Goal: Entertainment & Leisure: Consume media (video, audio)

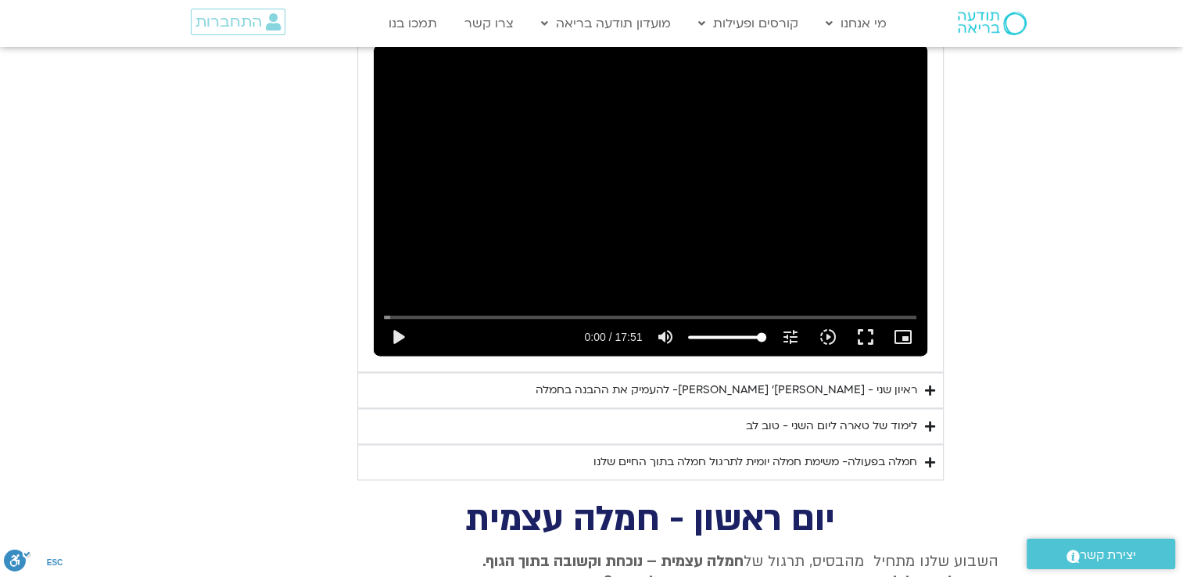
scroll to position [2251, 0]
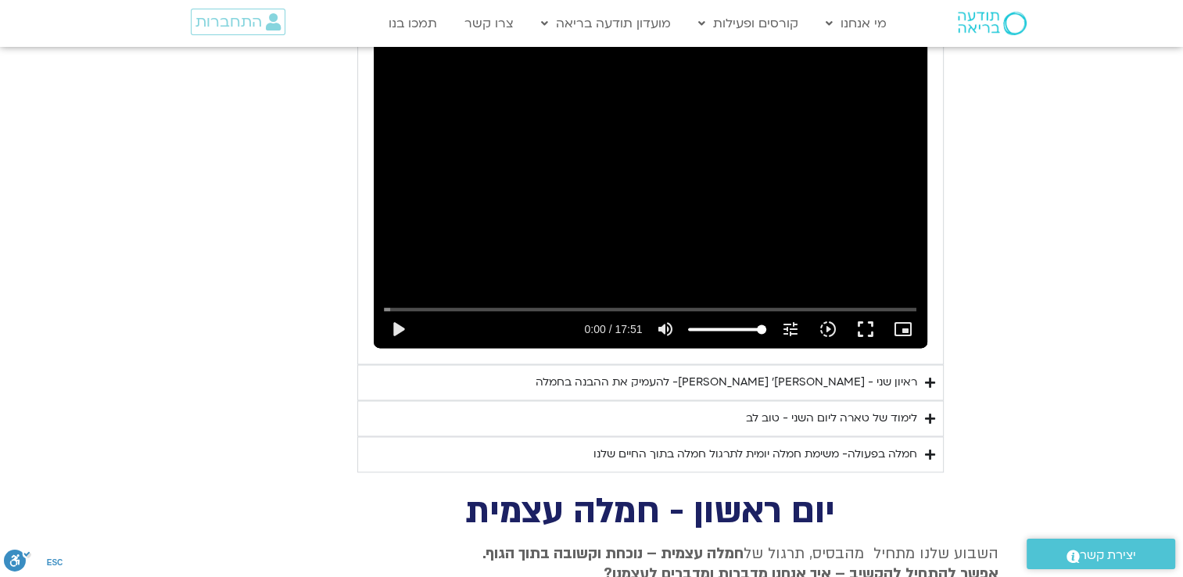
click at [752, 409] on div "לימוד של טארה ליום השני - טוב לב" at bounding box center [831, 418] width 171 height 19
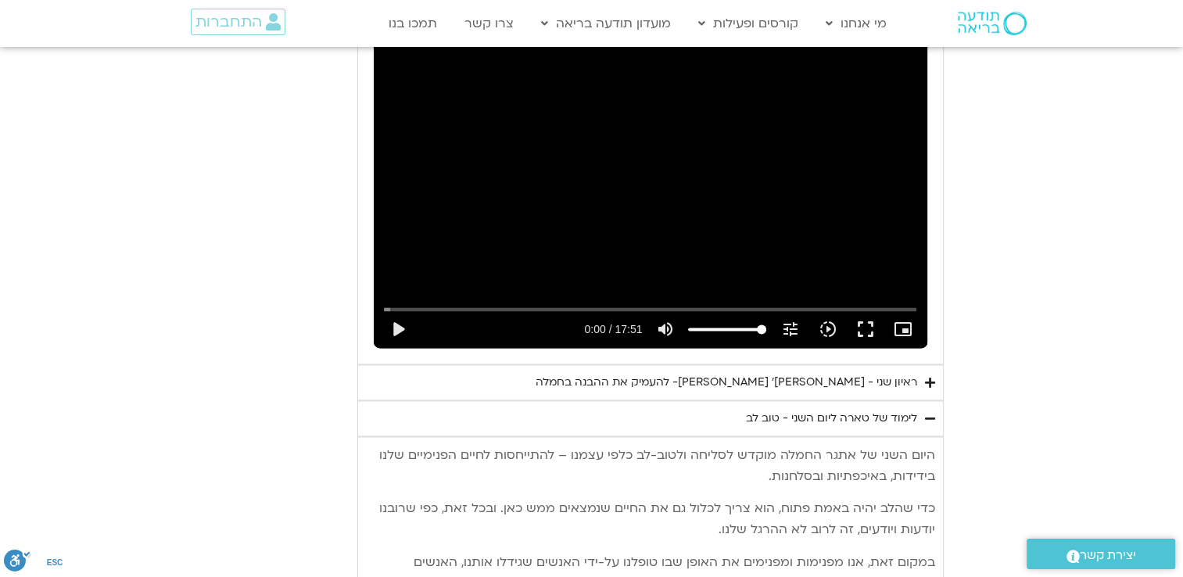
click at [724, 373] on div "ראיון שני - [PERSON_NAME]׳ [PERSON_NAME]- להעמיק את ההבנה בחמלה" at bounding box center [727, 382] width 382 height 19
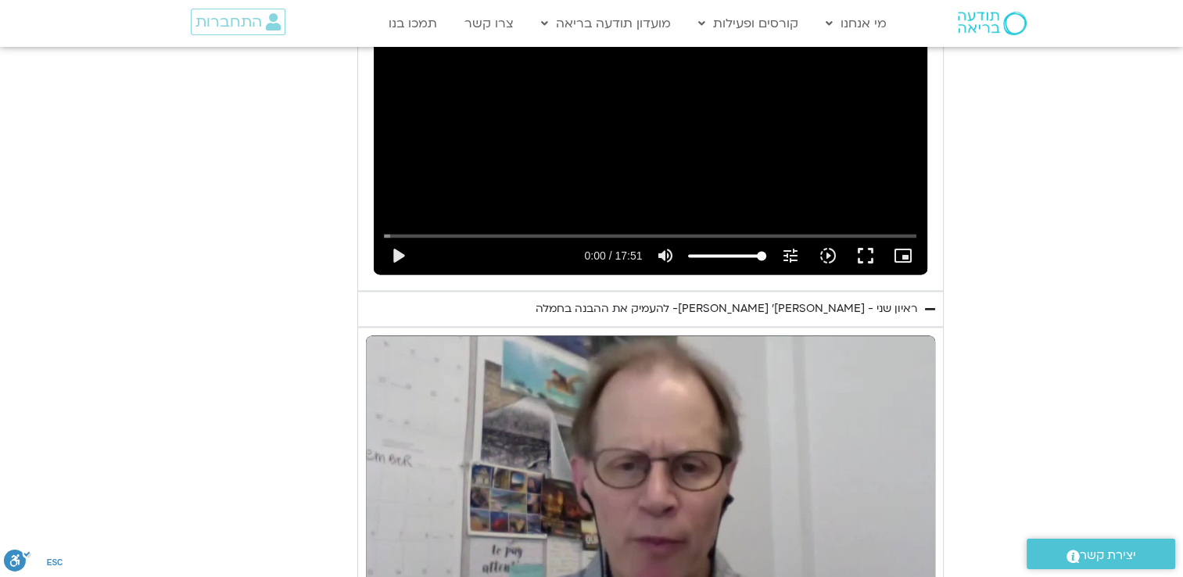
scroll to position [2486, 0]
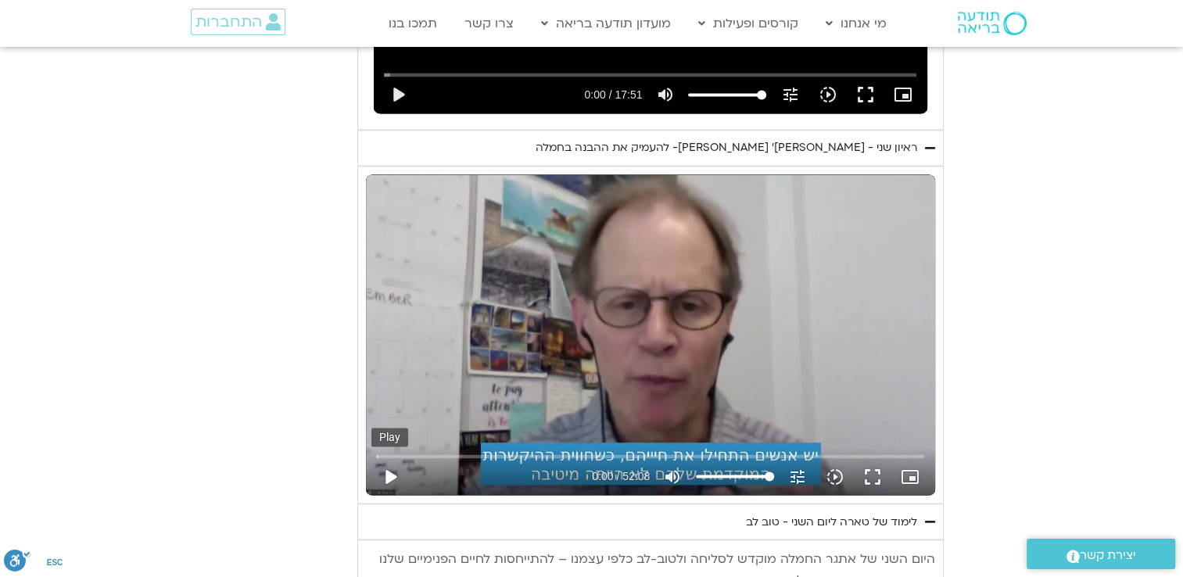
click at [395, 458] on button "play_arrow" at bounding box center [391, 477] width 38 height 38
click at [613, 451] on input "Seek" at bounding box center [650, 455] width 548 height 9
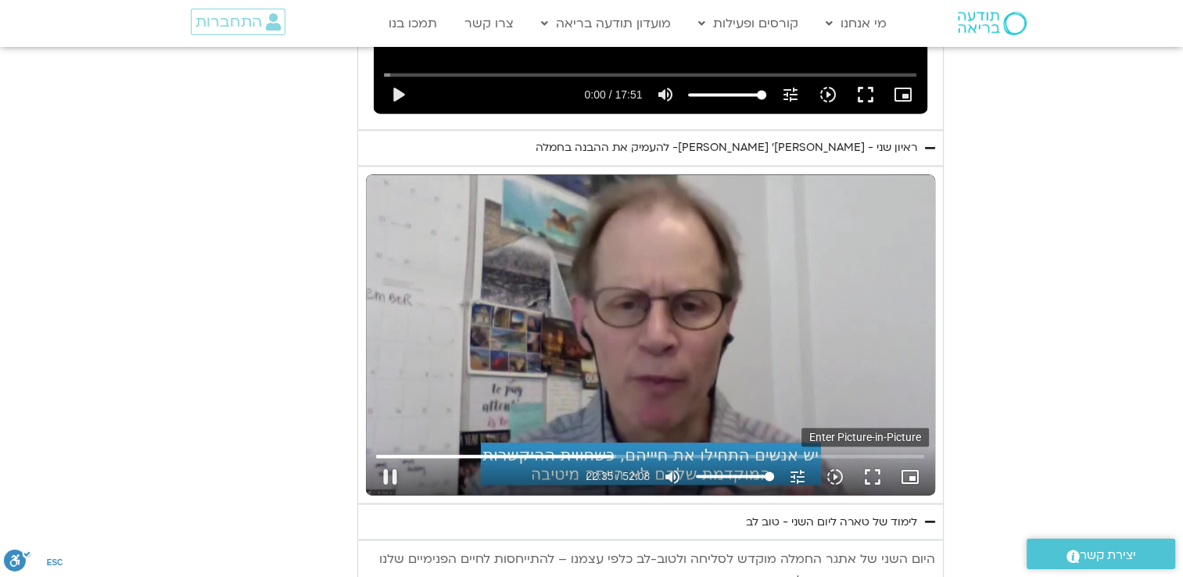
type input "1355.681638"
click at [904, 467] on icon "picture_in_picture_alt" at bounding box center [910, 476] width 19 height 19
click at [871, 458] on button "fullscreen" at bounding box center [873, 477] width 38 height 38
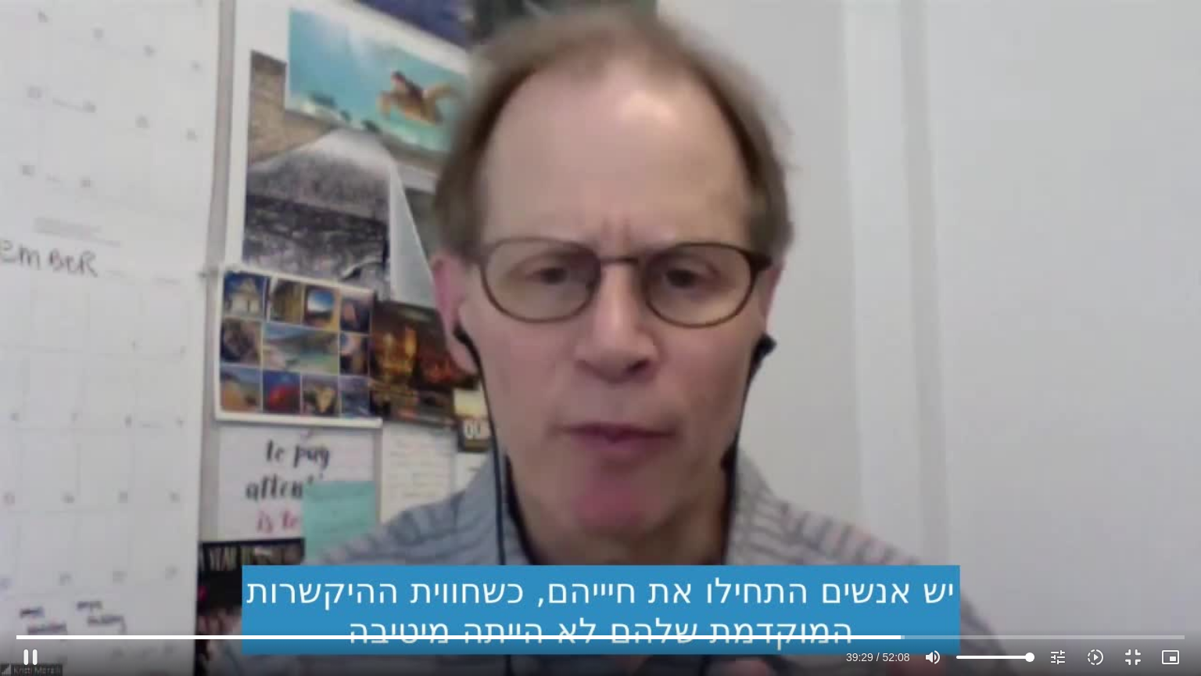
click at [751, 454] on div "Skip Ad 45:47 pause 39:29 / 52:08 volume_up Mute tune Resolution Auto 720p slow…" at bounding box center [600, 338] width 1201 height 676
click at [705, 484] on div "Skip Ad 45:47 play_arrow 39:29 / 52:08 volume_up Mute tune Resolution Auto 720p…" at bounding box center [600, 338] width 1201 height 676
type input "2566.607629"
type input "52.9119318181818"
type input "2566.782353"
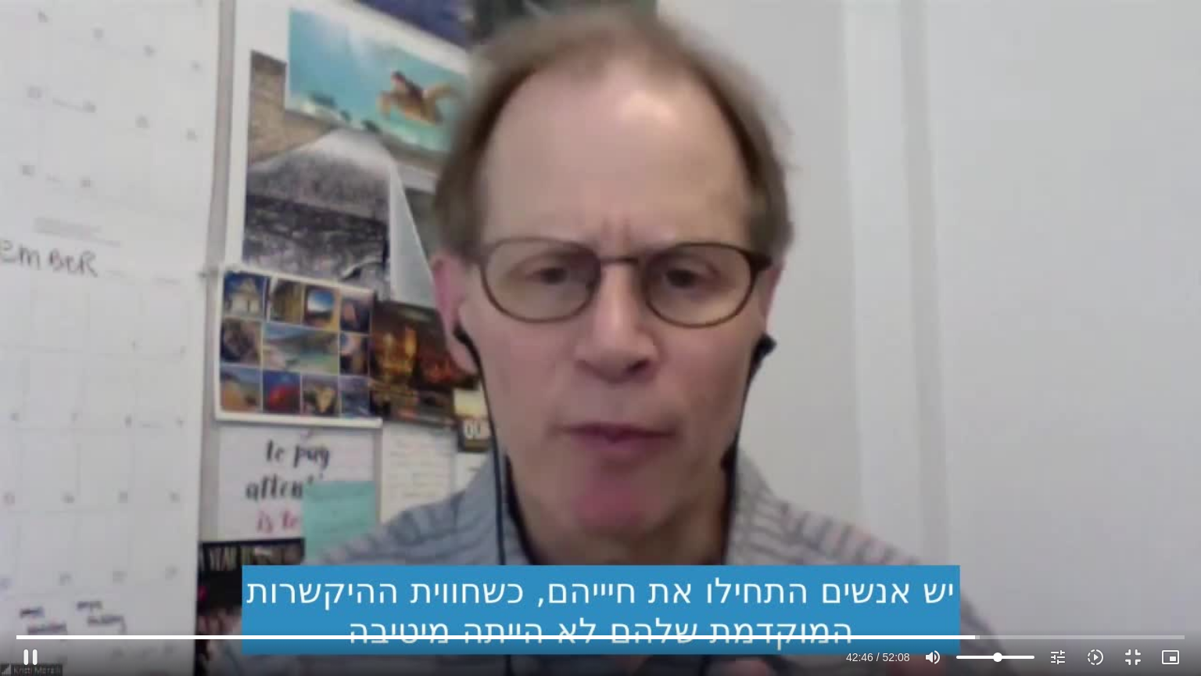
drag, startPoint x: 997, startPoint y: 654, endPoint x: 1008, endPoint y: 650, distance: 11.6
type input "54.7301136363636"
click at [998, 576] on input "Volume" at bounding box center [996, 656] width 78 height 9
type input "2568.051149"
type input "44.7301136363636"
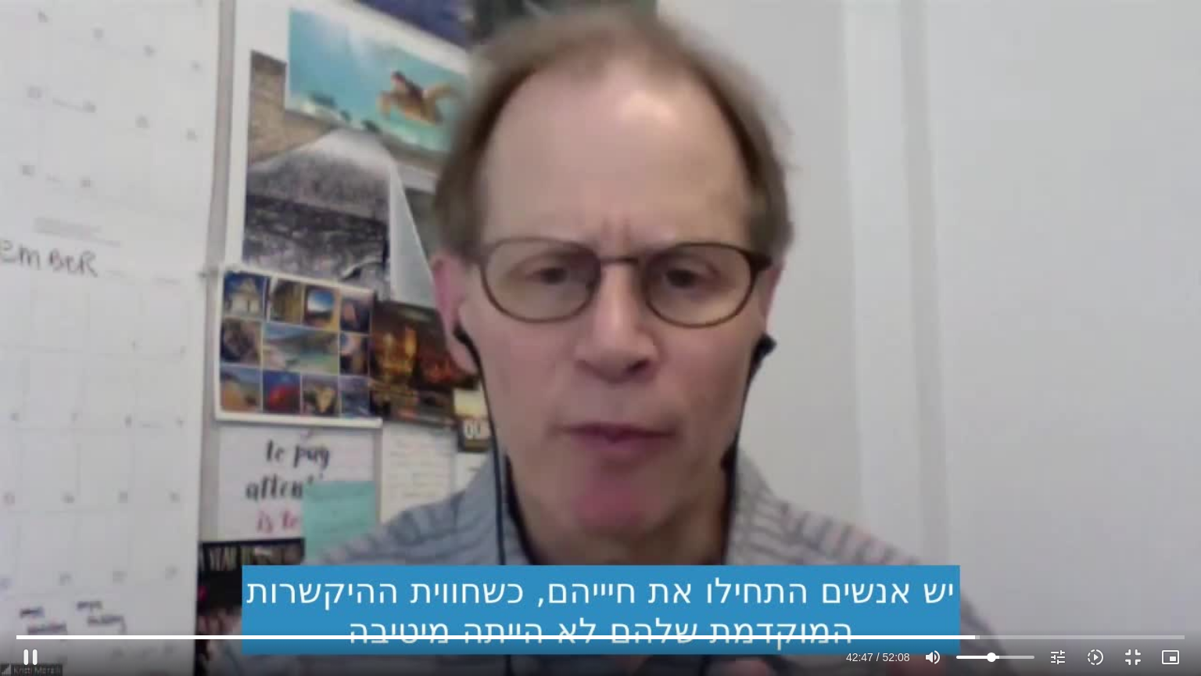
type input "2568.174371"
type input "43.8210227272727"
type input "2568.198834"
type input "42.0028409090909"
type input "2568.206837"
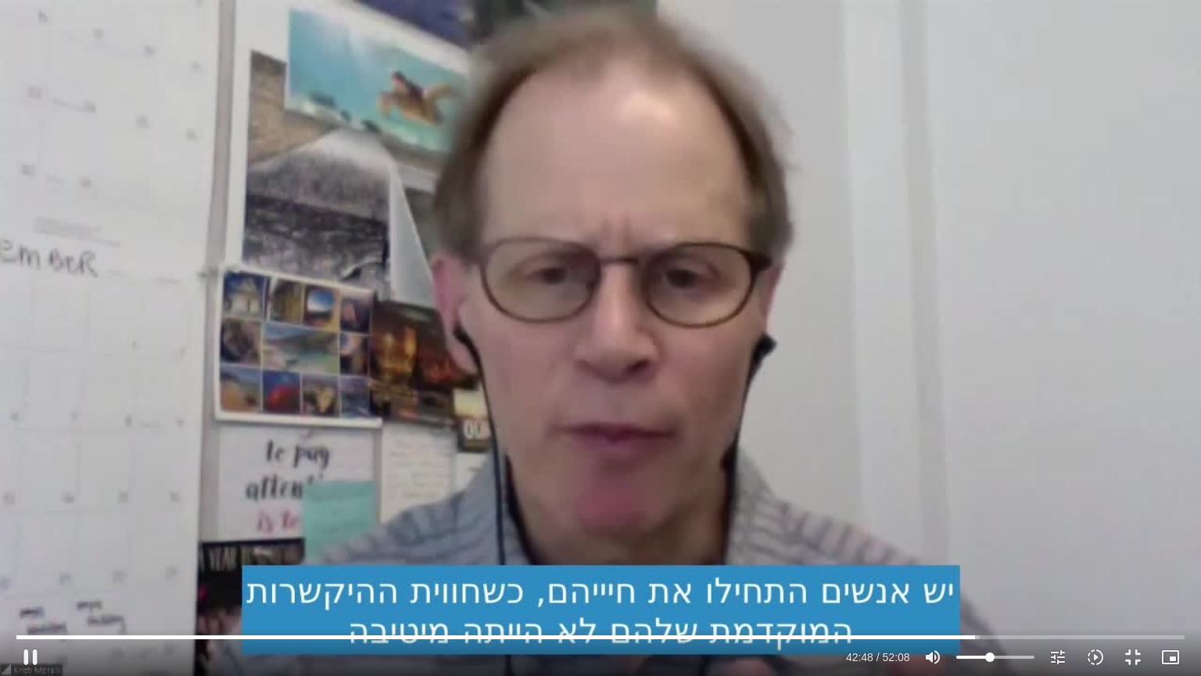
type input "41.09375"
type input "2568.216915"
type input "40.1846590909091"
type input "2568.240474"
type input "39.2755681818182"
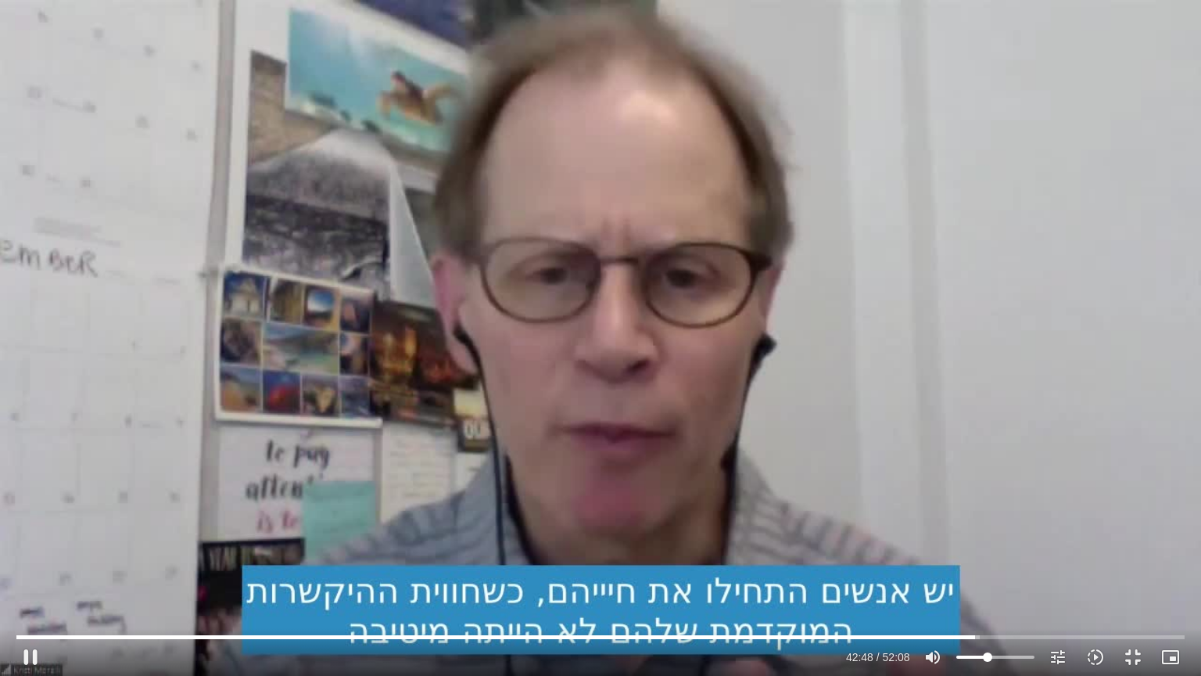
click at [988, 576] on input "Volume" at bounding box center [996, 656] width 78 height 9
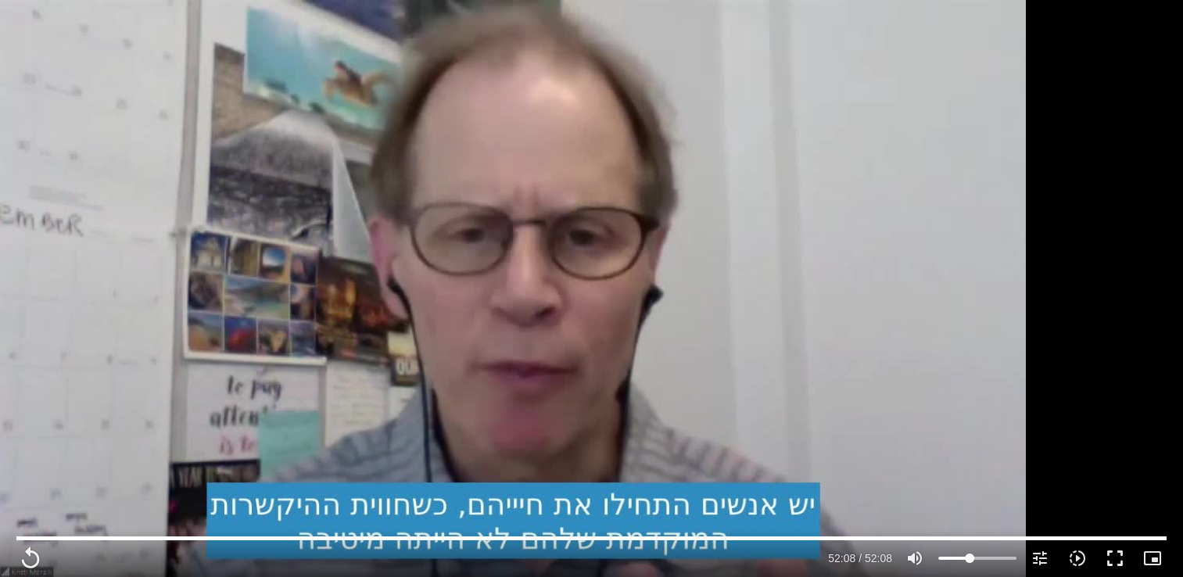
scroll to position [921, 0]
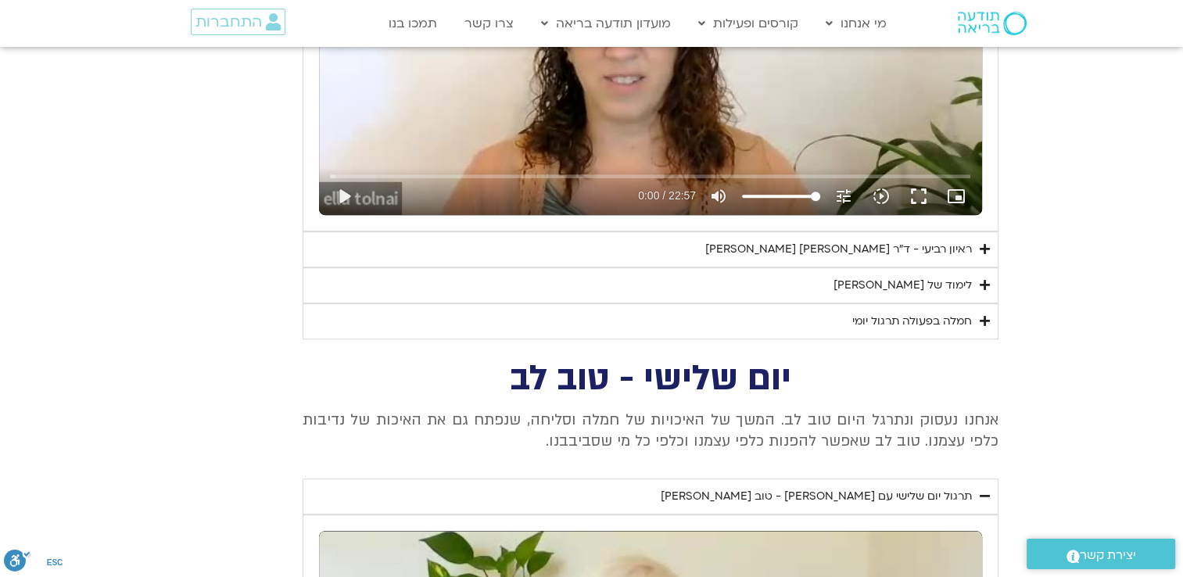
click at [883, 254] on div "ראיון רביעי - ד"ר [PERSON_NAME] [PERSON_NAME]" at bounding box center [838, 249] width 267 height 19
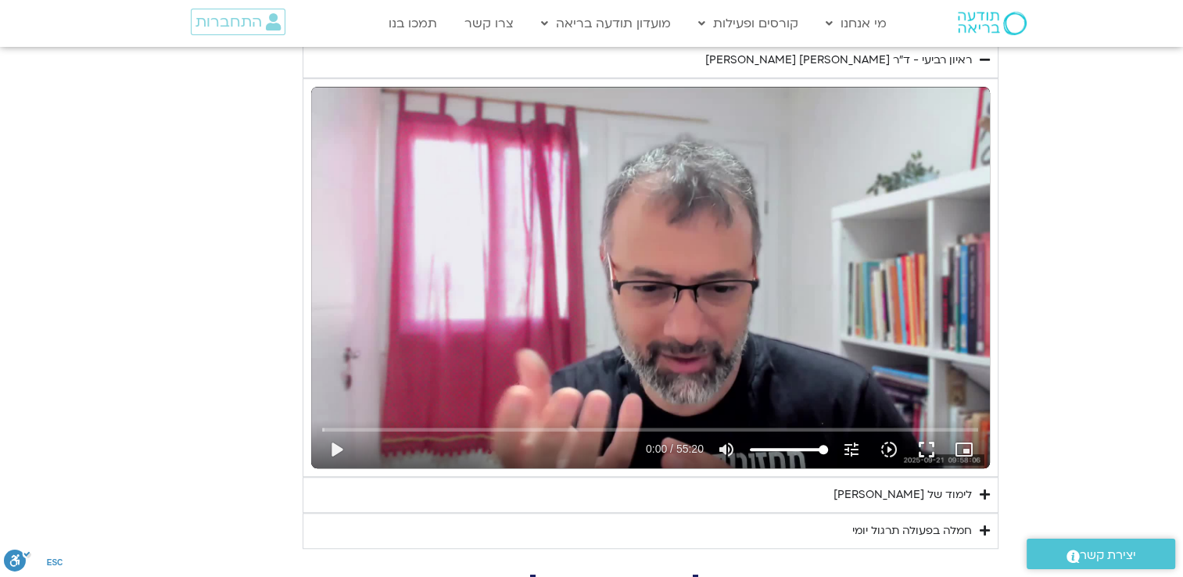
scroll to position [1000, 0]
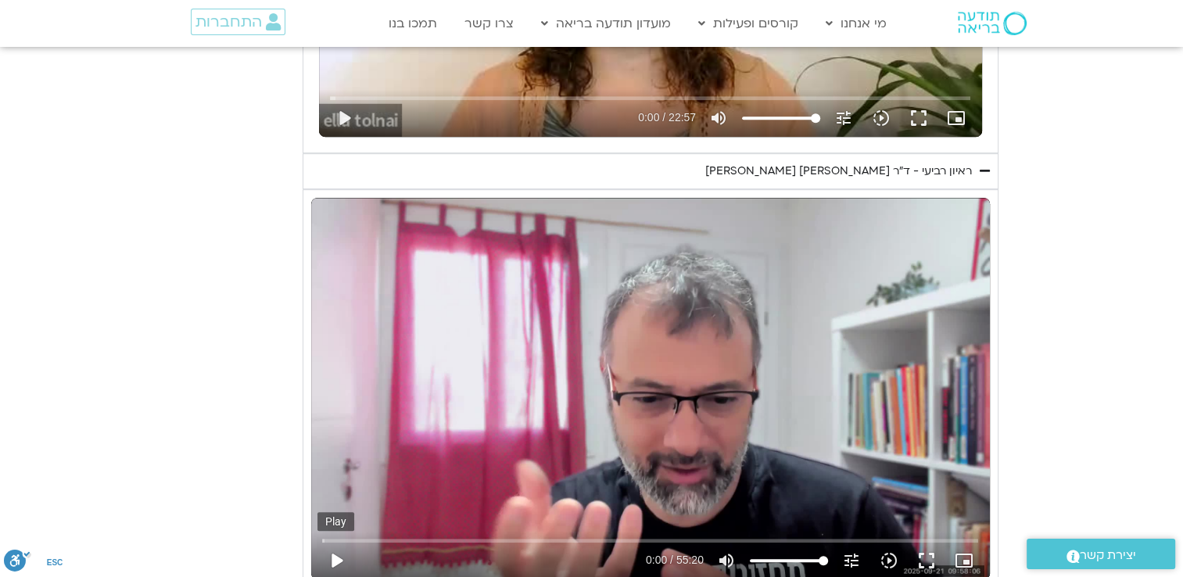
click at [336, 555] on button "play_arrow" at bounding box center [337, 561] width 38 height 38
type input "3128.933333"
type input "0.017858"
type input "3128.933333"
type input "0.187442"
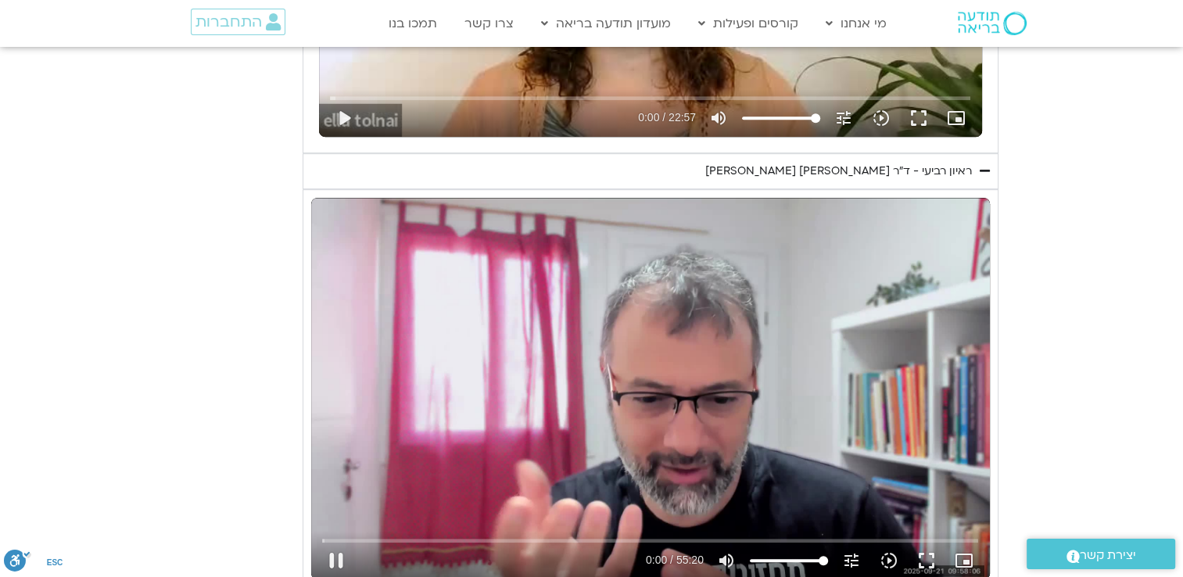
type input "3128.933333"
type input "0.307496"
type input "3128.933333"
type input "0.399108"
type input "3128.933333"
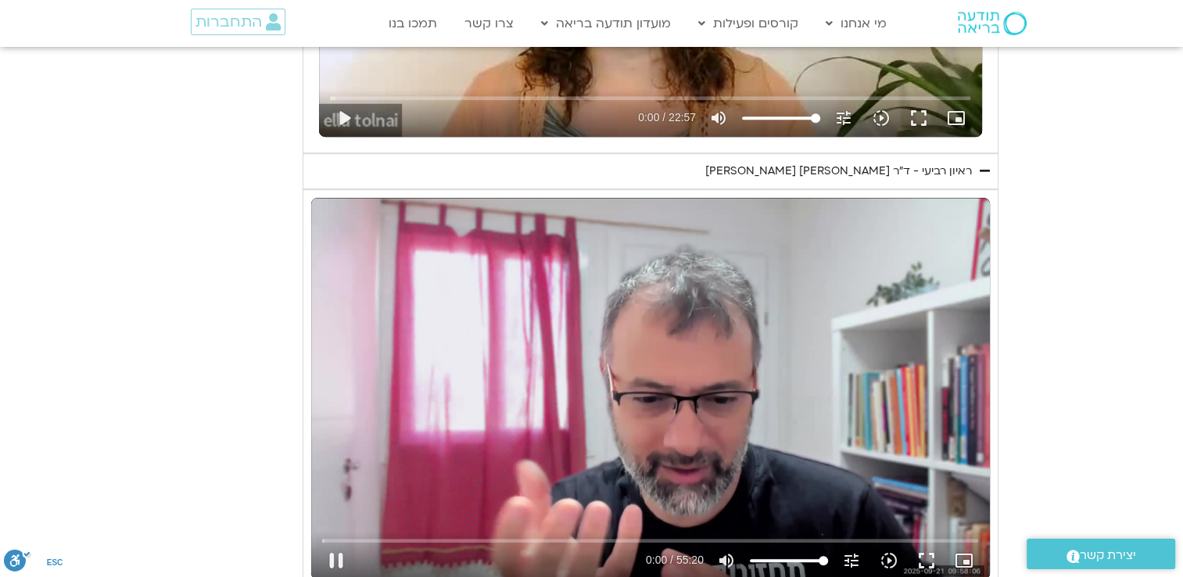
type input "0.587426"
type input "3128.933333"
type input "0.674471"
type input "3128.933333"
type input "0.962638"
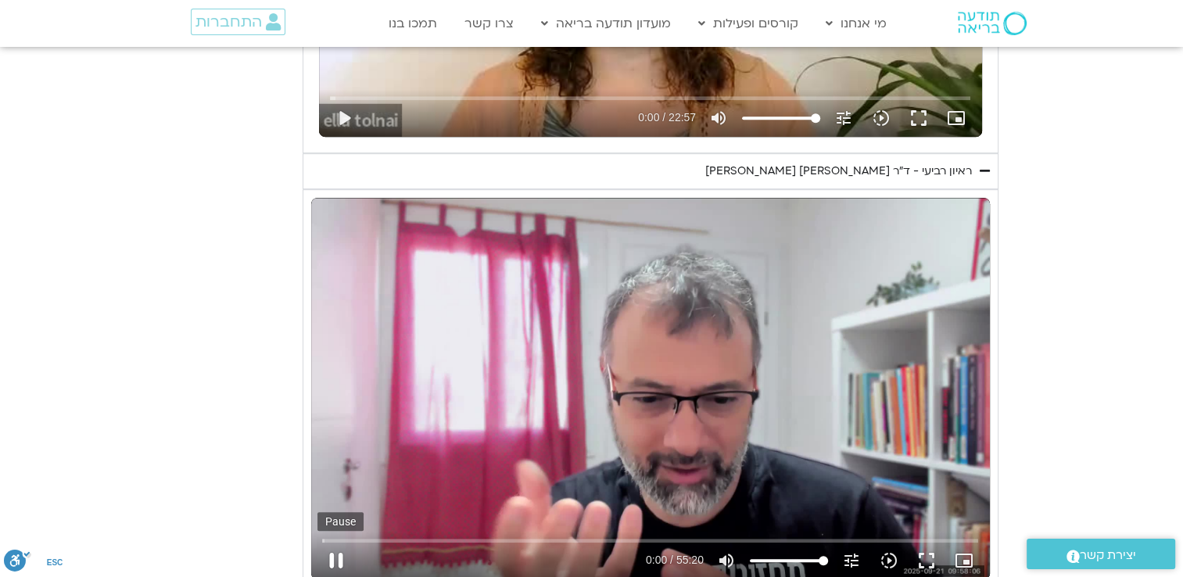
type input "3128.933333"
type input "1.101921"
type input "3128.933333"
type input "1.161695"
type input "3128.933333"
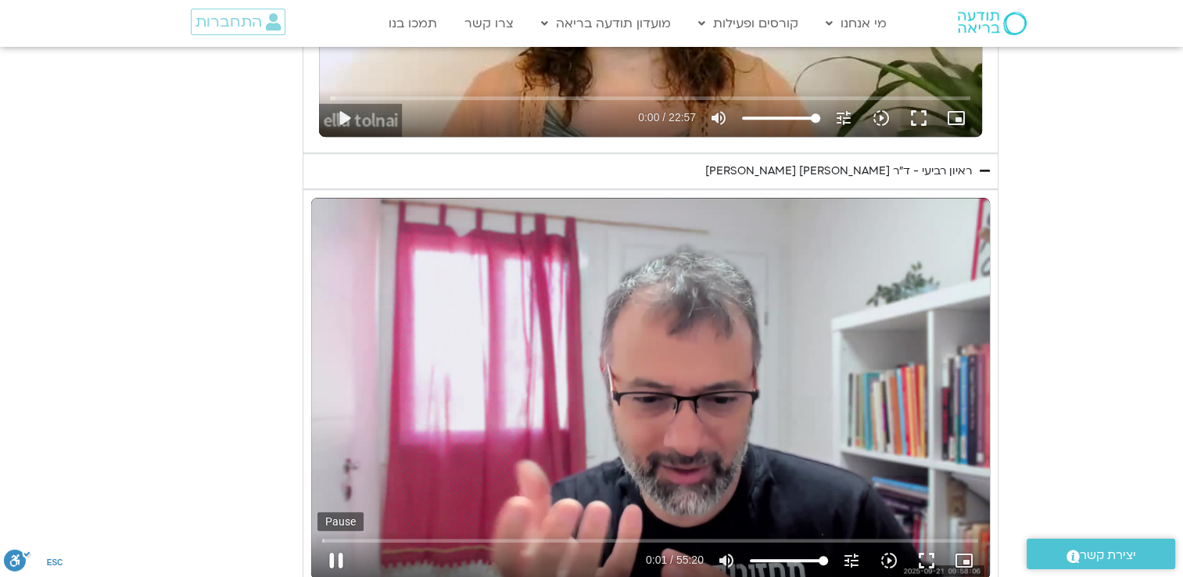
type input "1.298631"
type input "3128.933333"
type input "1.42963"
type input "3128.933333"
type input "1.560173"
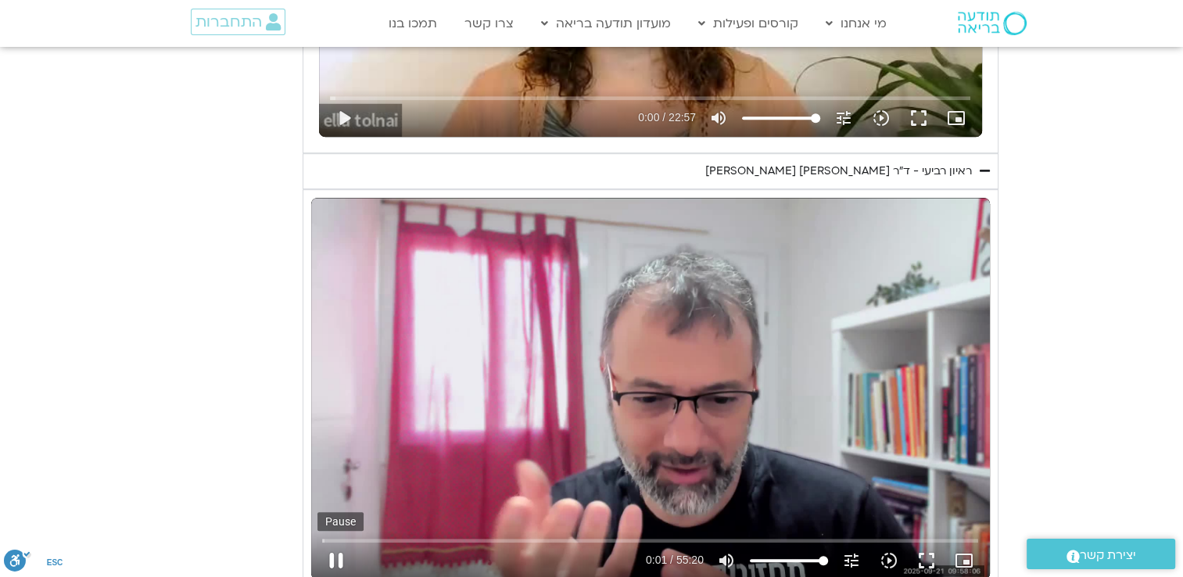
type input "3128.933333"
type input "1.69218"
type input "3128.933333"
type input "1.827619"
type input "3128.933333"
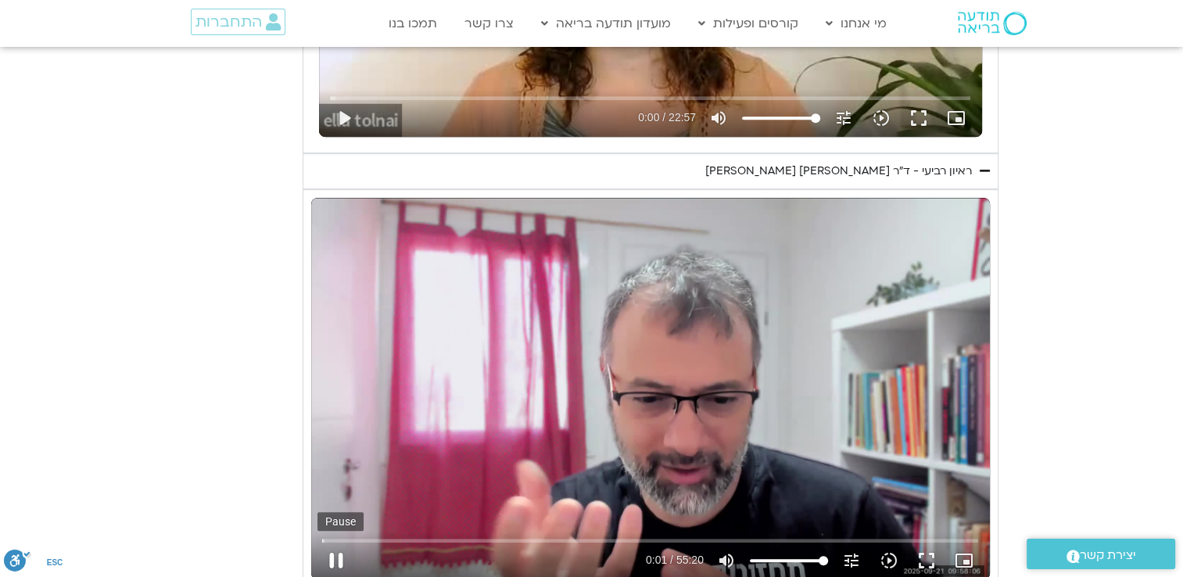
type input "1.961797"
type input "3128.933333"
type input "2.093127"
type input "3128.933333"
type input "2.225763"
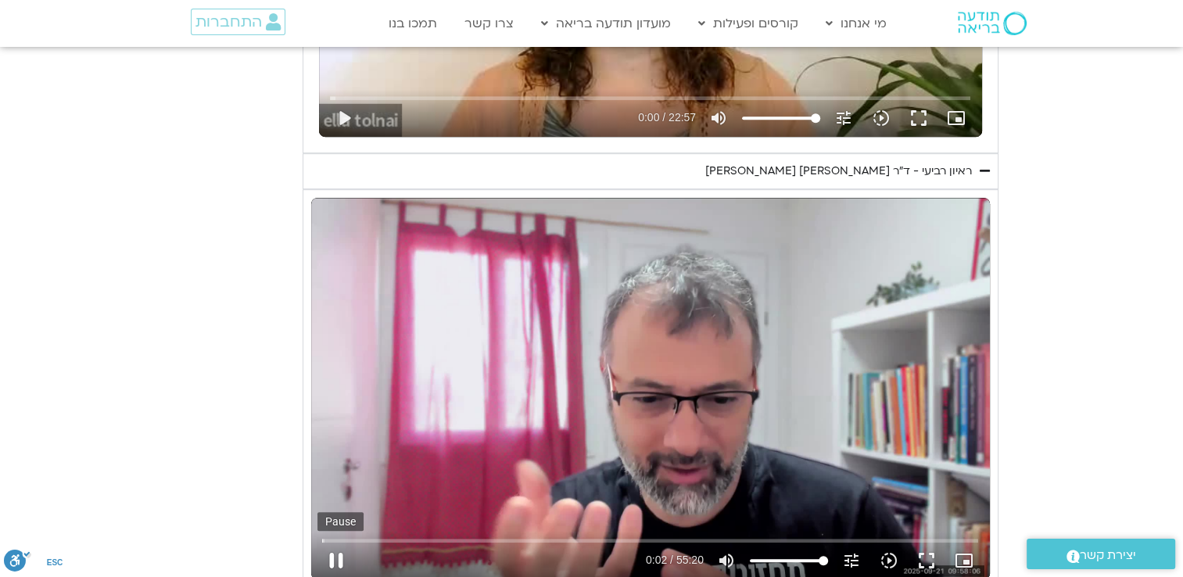
type input "3128.933333"
type input "2.359589"
type input "3128.933333"
type input "2.492379"
type input "3128.933333"
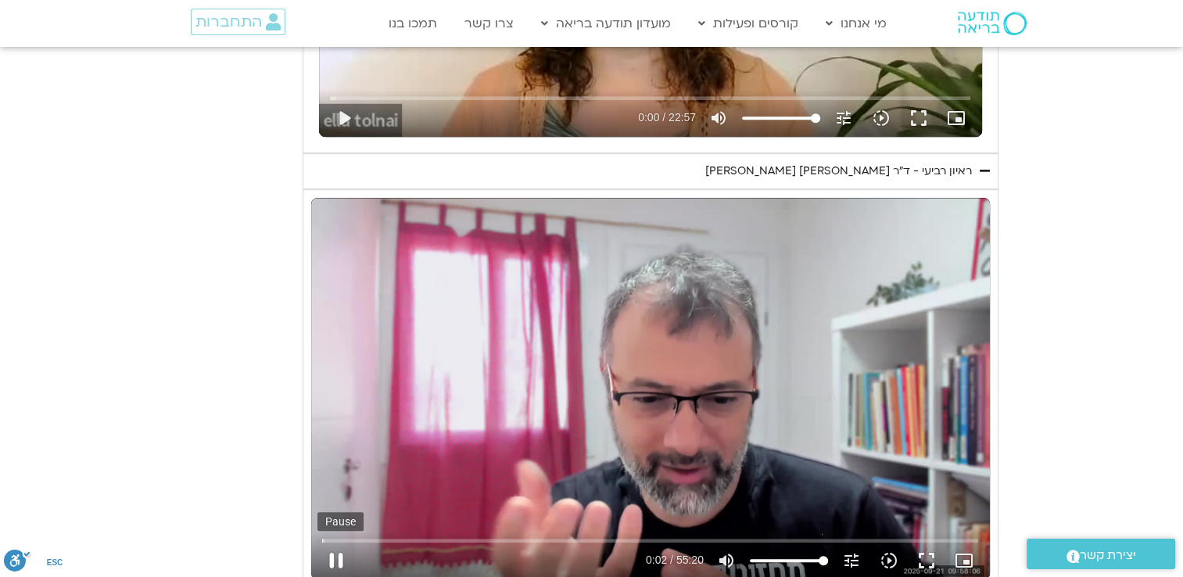
type input "2.625949"
type input "3128.933333"
type input "2.759283"
type input "3128.933333"
type input "2.897497"
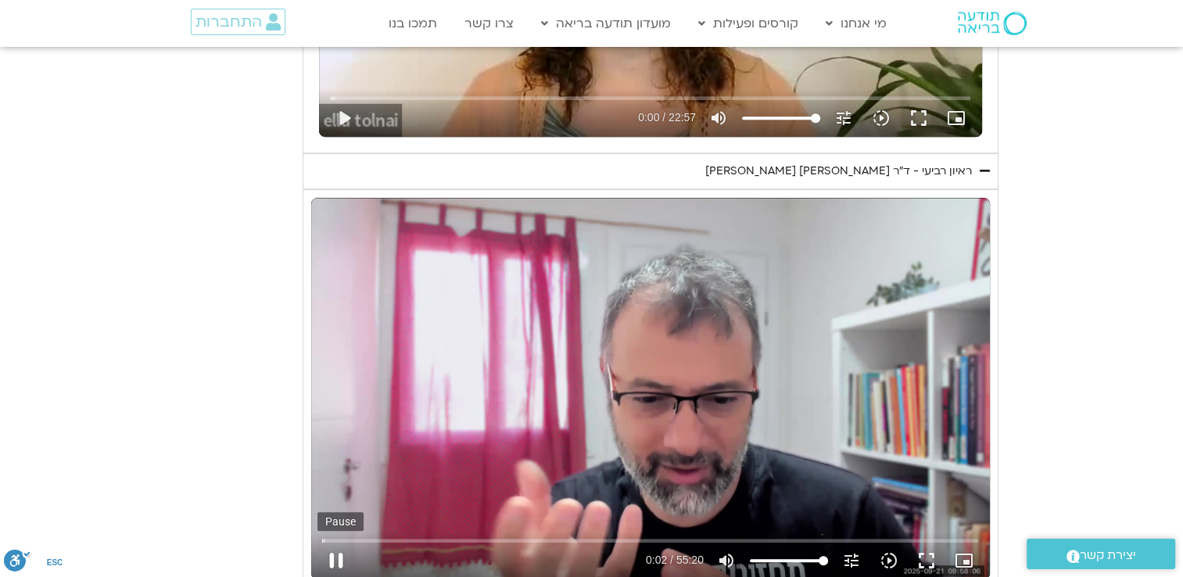
type input "3128.933333"
type input "3.028604"
type input "3128.933333"
type input "3.169598"
type input "3128.933333"
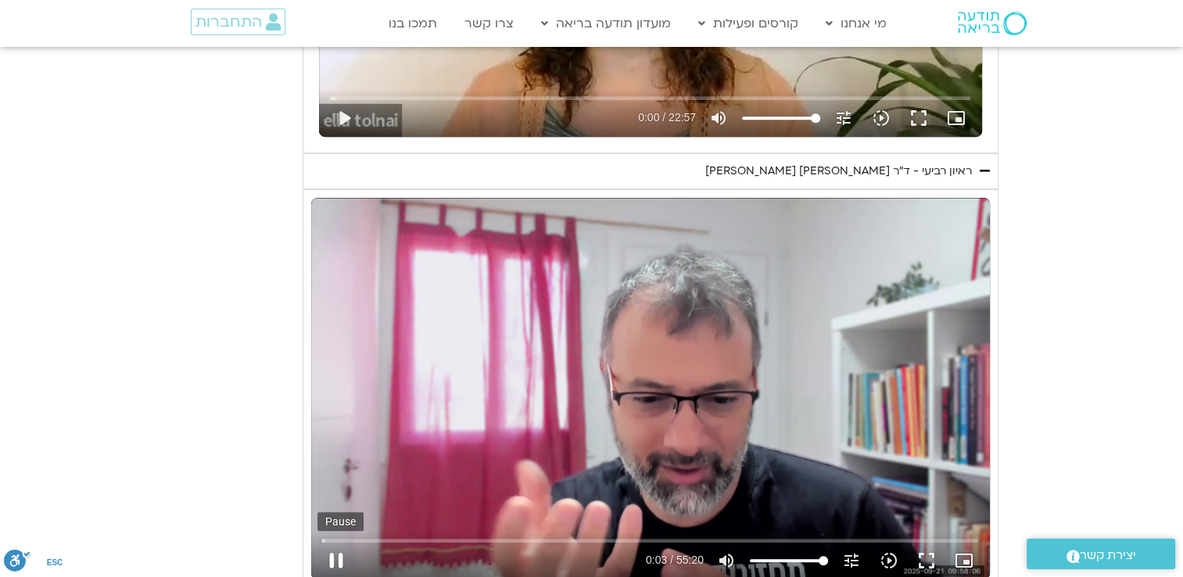
type input "3.306776"
type input "3128.933333"
type input "3.434076"
type input "3128.933333"
type input "3.5593"
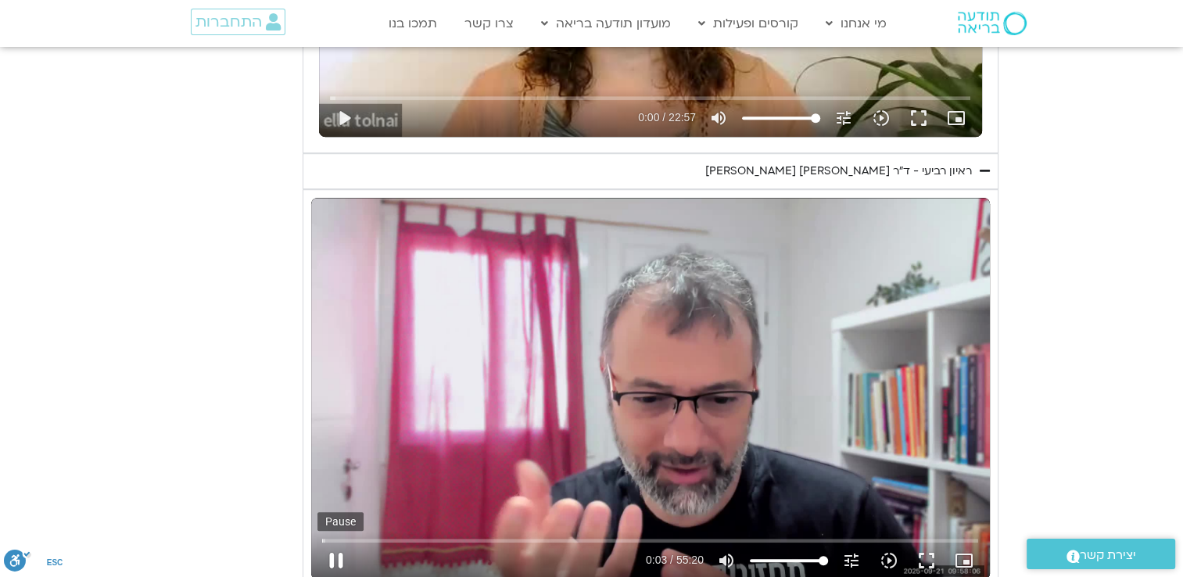
type input "3128.933333"
type input "3.684783"
type input "3128.933333"
type input "3.823323"
type input "3128.933333"
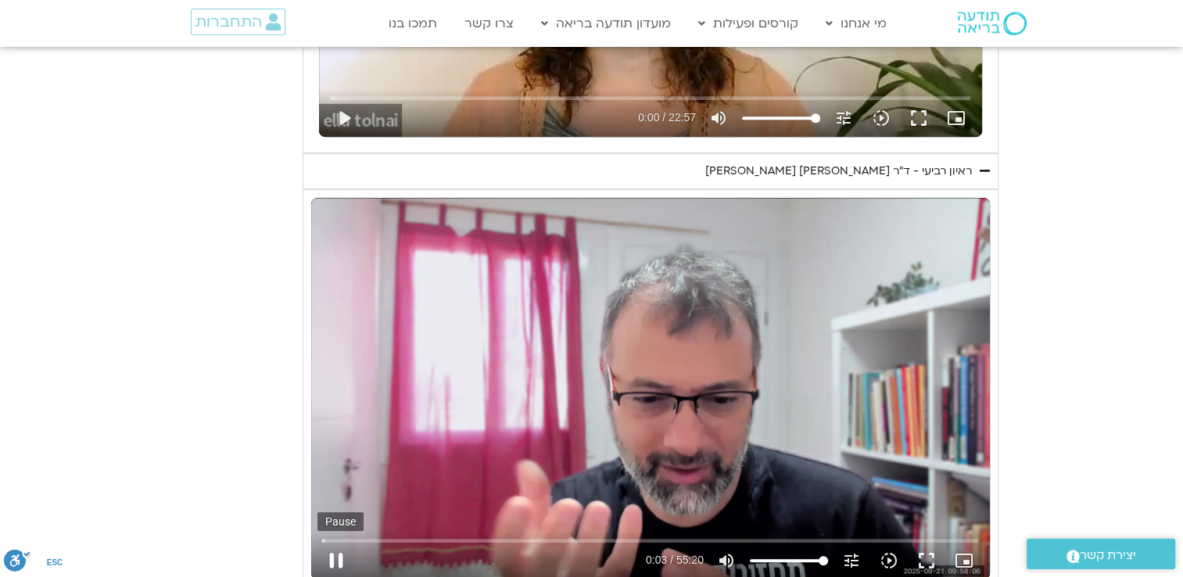
type input "3.9497"
type input "3128.933333"
type input "4.075161"
type input "3128.933333"
click at [336, 560] on button "pause" at bounding box center [337, 561] width 38 height 38
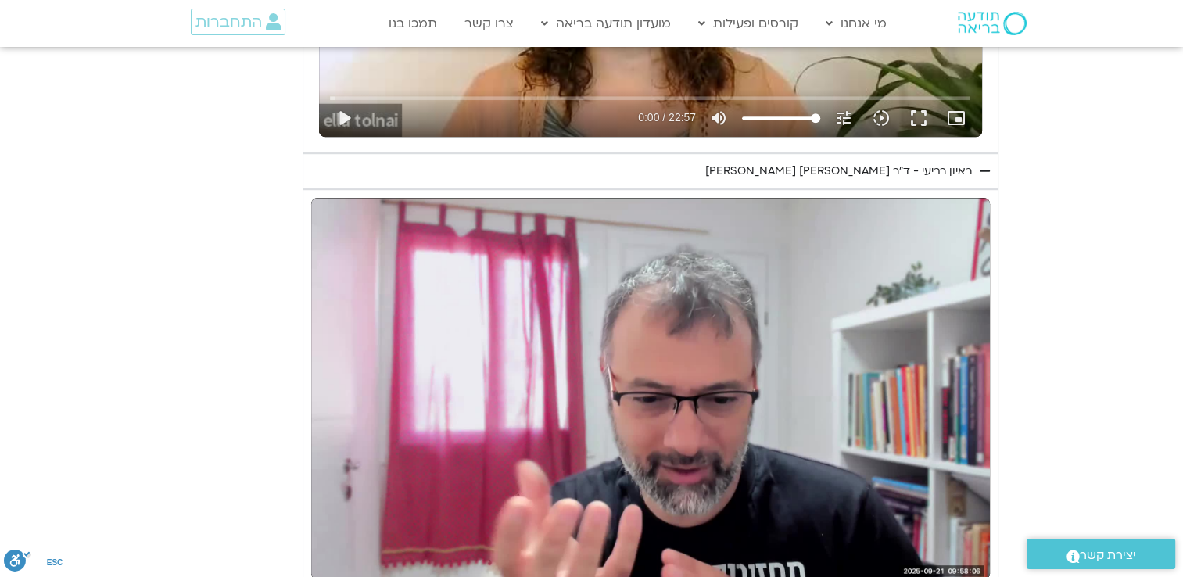
type input "4.226189"
type input "3128.933333"
type input "4.358012"
type input "3128.933333"
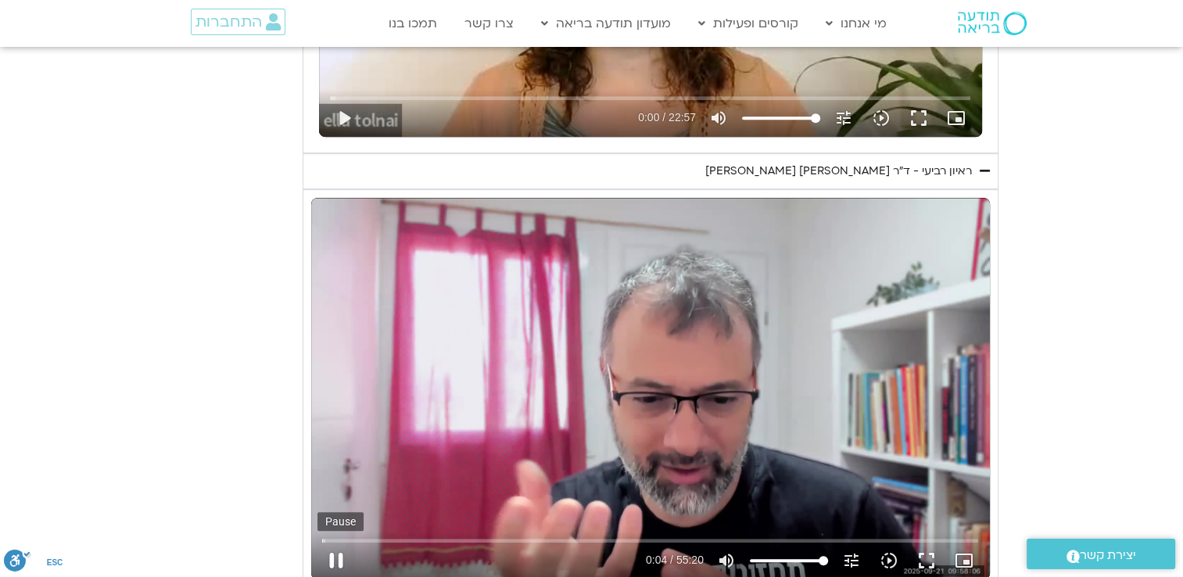
type input "4.492123"
type input "3128.933333"
type input "4.617207"
type input "3128.933333"
type input "4.747497"
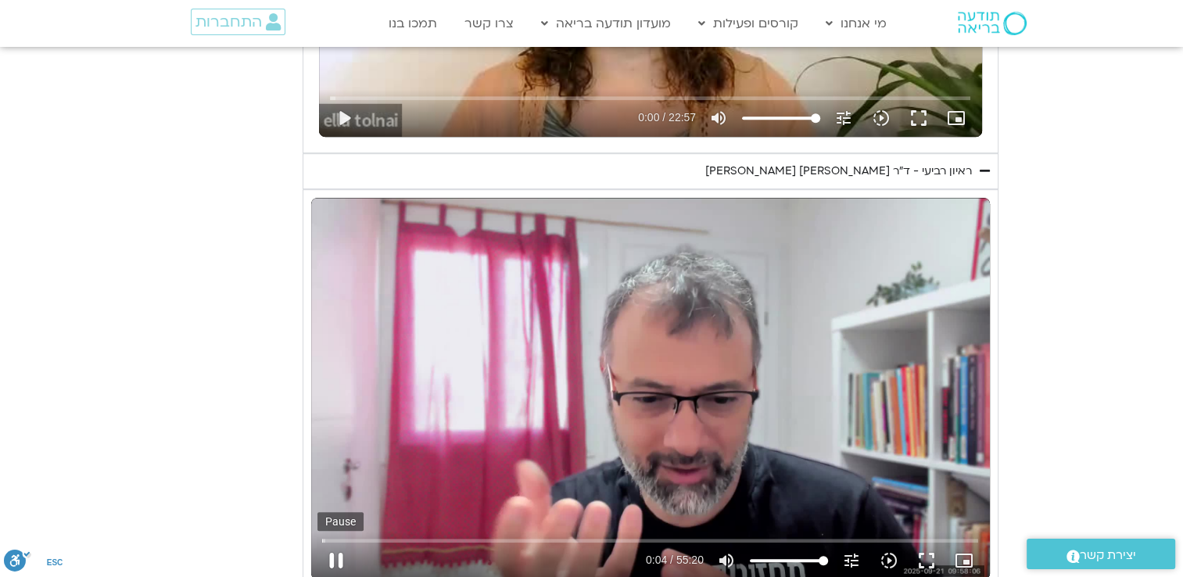
type input "3128.933333"
type input "4.875088"
type input "3128.933333"
type input "5.011643"
type input "3128.933333"
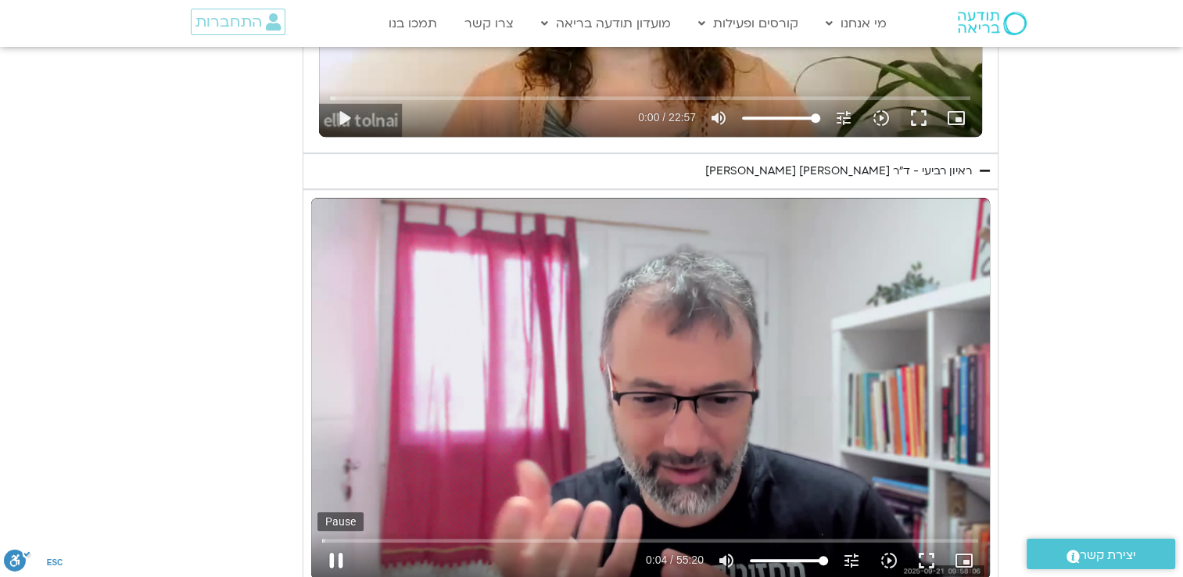
type input "5.149648"
type input "3128.933333"
type input "5.280804"
type input "3128.933333"
type input "5.41475"
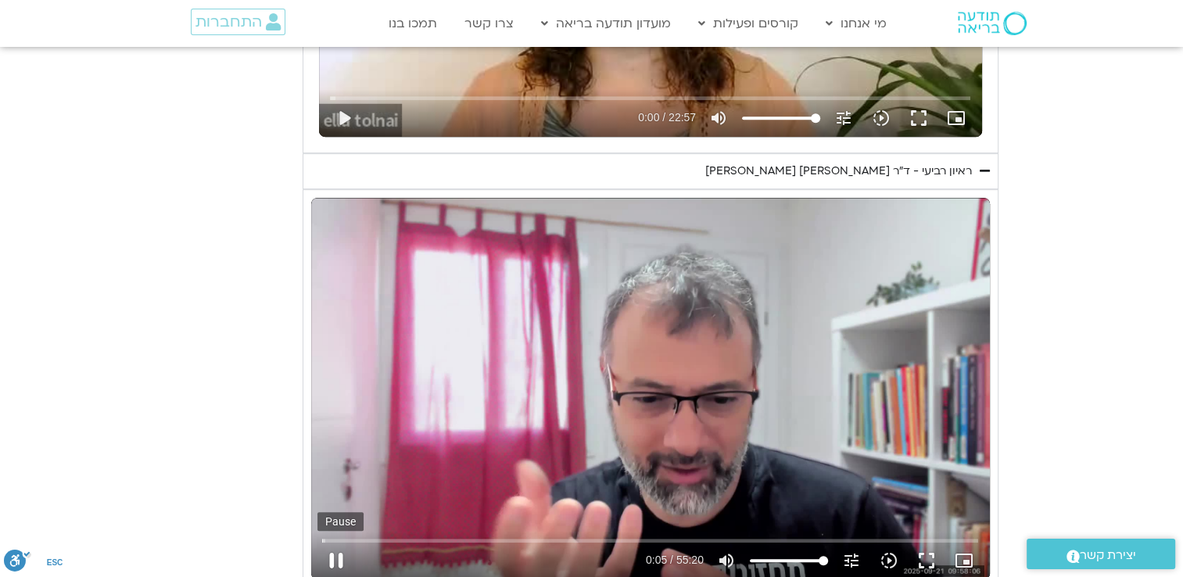
type input "3128.933333"
click at [338, 559] on button "pause" at bounding box center [337, 561] width 38 height 38
type input "5.570309"
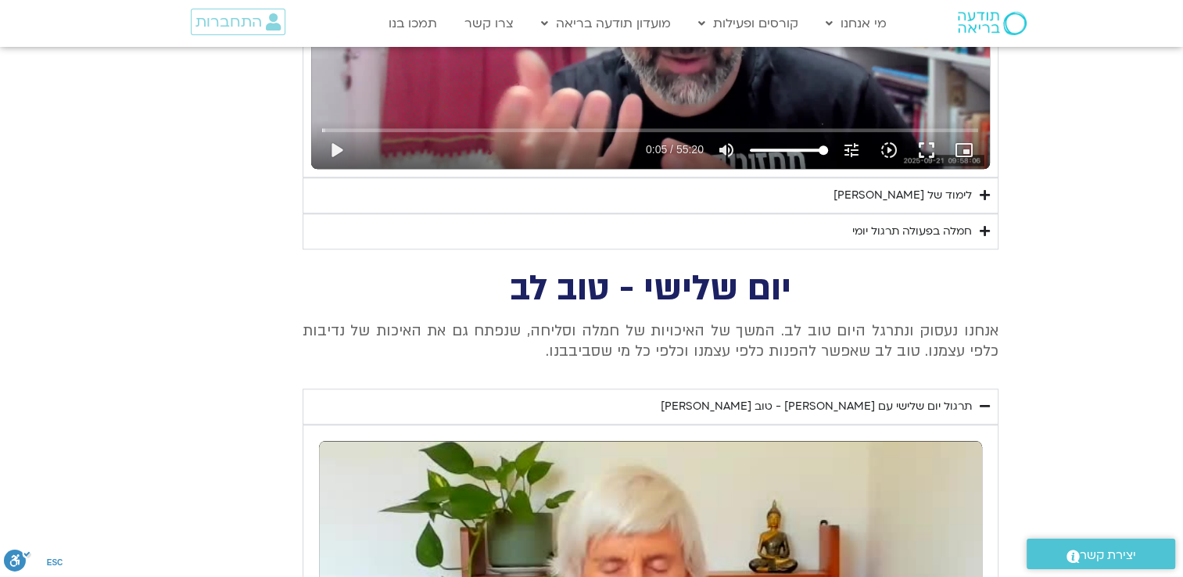
scroll to position [1391, 0]
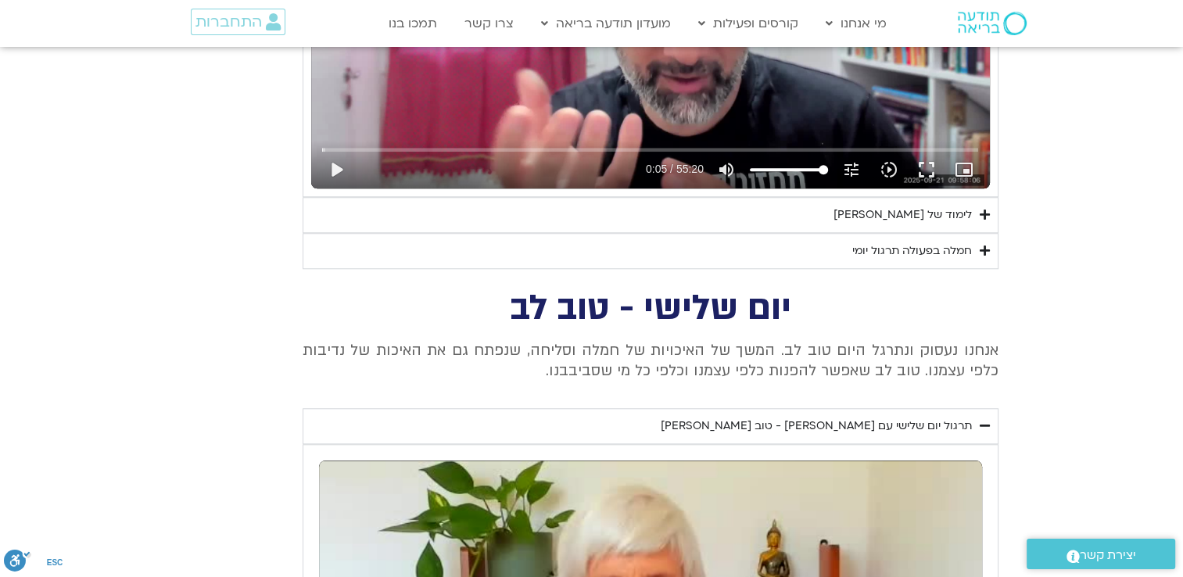
click at [859, 210] on summary "לימוד של [PERSON_NAME]" at bounding box center [651, 215] width 696 height 36
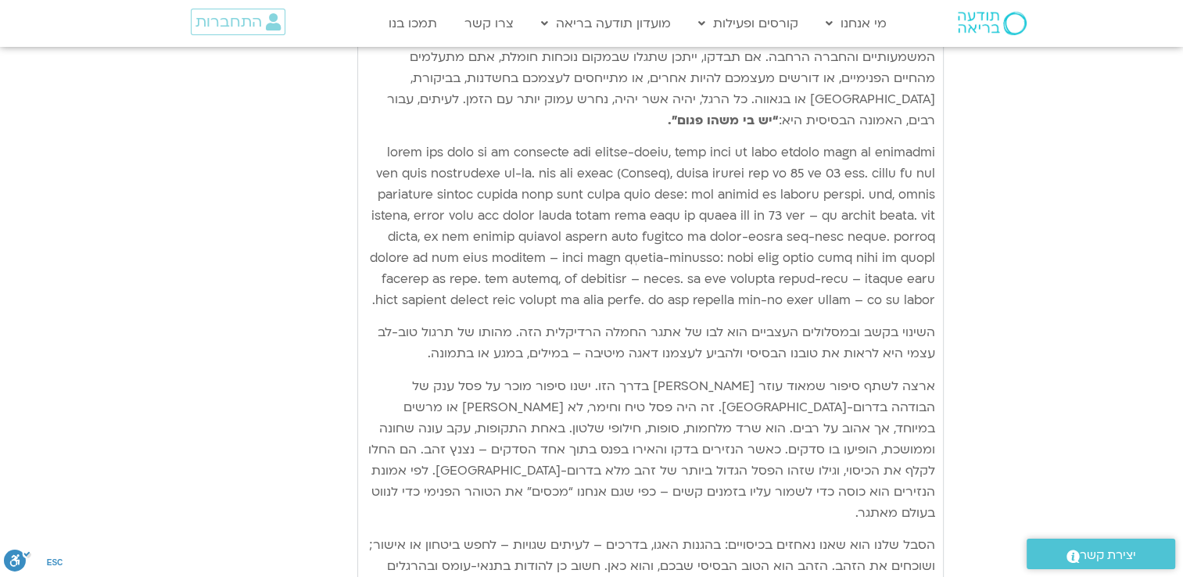
scroll to position [4676, 0]
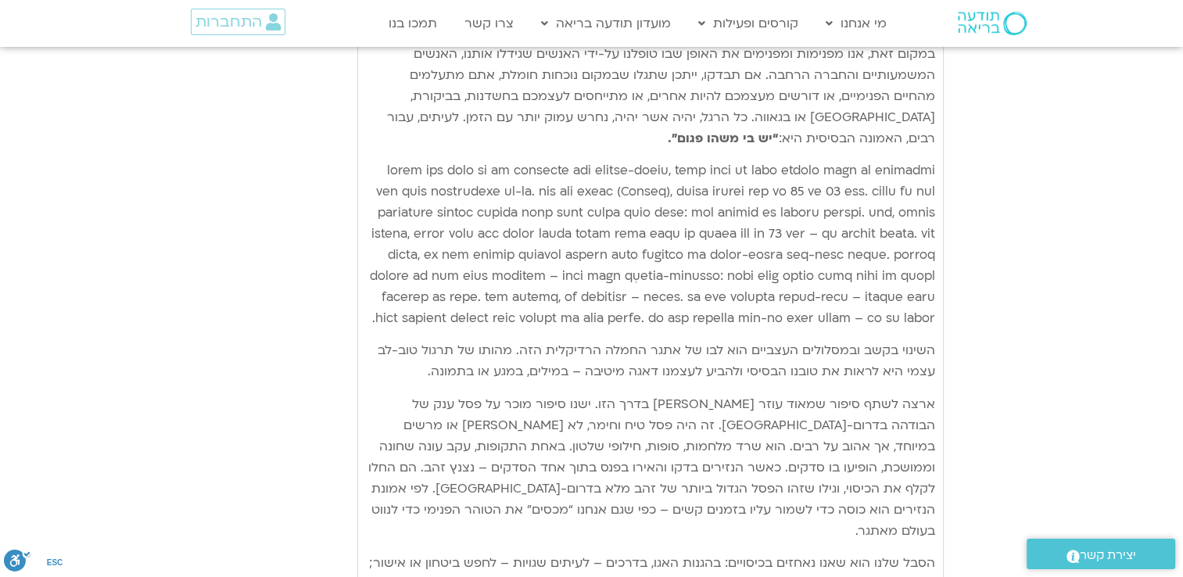
type input "3128.933333"
